Goal: Task Accomplishment & Management: Manage account settings

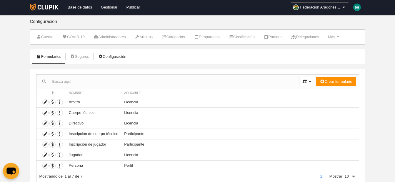
click at [120, 55] on link "Configuración" at bounding box center [112, 56] width 35 height 9
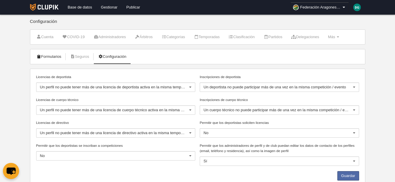
click at [49, 59] on link "Formularios" at bounding box center [48, 56] width 31 height 9
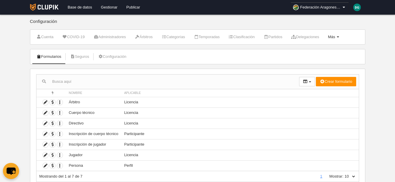
click at [342, 37] on link "Más Menú" at bounding box center [334, 37] width 18 height 9
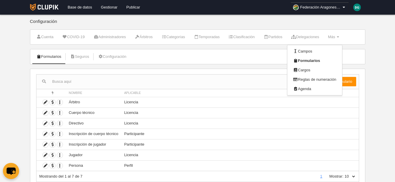
click at [171, 75] on div at bounding box center [167, 82] width 263 height 14
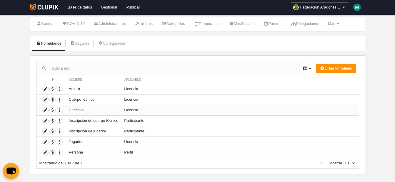
scroll to position [21, 0]
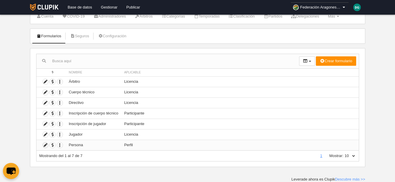
click at [46, 144] on icon at bounding box center [46, 146] width 6 height 6
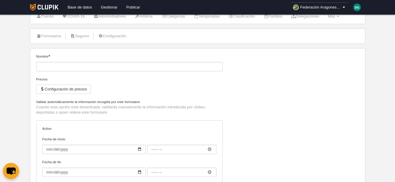
type input "Persona"
checkbox input "true"
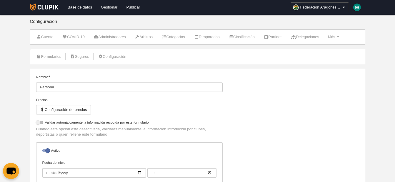
click at [106, 6] on link "Gestionar" at bounding box center [108, 7] width 25 height 15
